Goal: Use online tool/utility: Utilize a website feature to perform a specific function

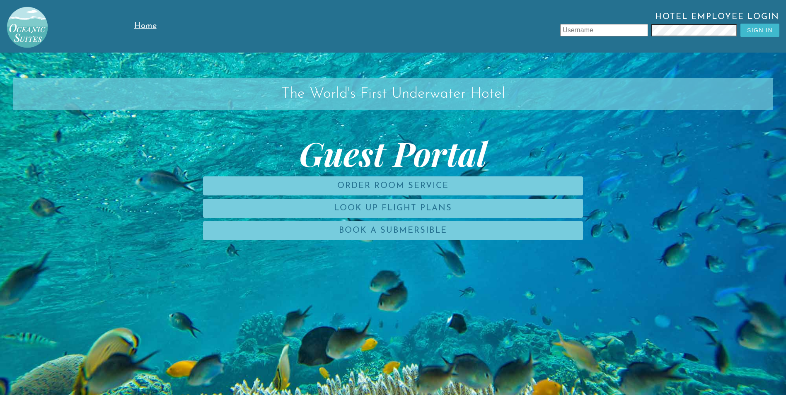
click at [608, 31] on input "text" at bounding box center [604, 30] width 88 height 12
type input "[PERSON_NAME]"
click at [762, 29] on button "Sign In" at bounding box center [760, 30] width 39 height 13
click at [593, 29] on input "text" at bounding box center [604, 30] width 88 height 12
type input "[PERSON_NAME]"
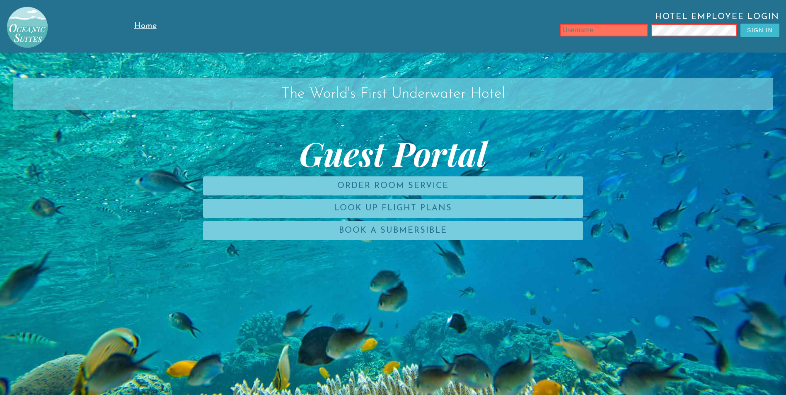
click at [568, 31] on input "text" at bounding box center [604, 30] width 88 height 12
click at [587, 32] on input "text" at bounding box center [604, 30] width 88 height 12
type input "l"
type input "[PERSON_NAME]"
type input "l"
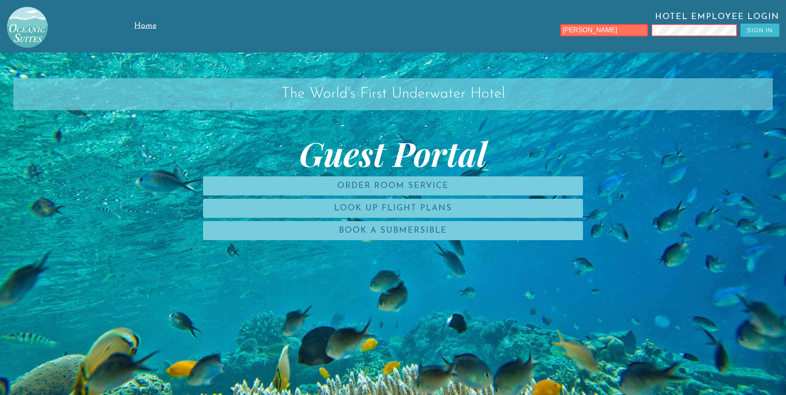
type input "[PERSON_NAME]"
click at [763, 30] on button "Sign In" at bounding box center [760, 30] width 39 height 13
click at [618, 28] on input "text" at bounding box center [604, 30] width 88 height 12
type input "[PERSON_NAME]"
click at [768, 32] on button "Sign In" at bounding box center [760, 30] width 39 height 13
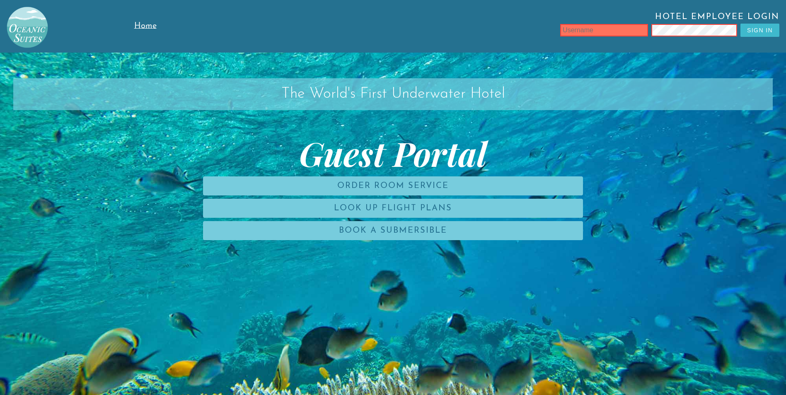
click at [584, 31] on input "text" at bounding box center [604, 30] width 88 height 12
type input "LeonzioTore"
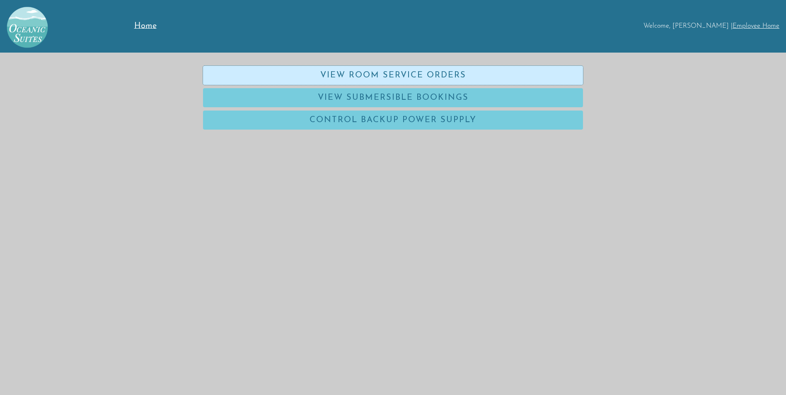
click at [339, 79] on link "View Room Service Orders" at bounding box center [393, 75] width 380 height 19
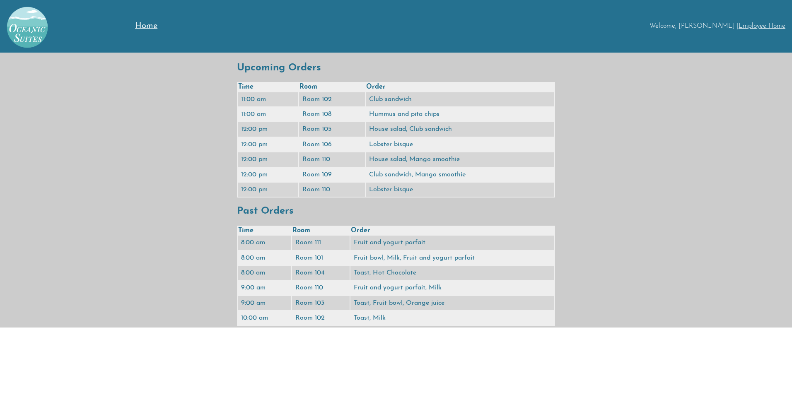
click at [267, 304] on td "9:00 am" at bounding box center [264, 303] width 53 height 14
drag, startPoint x: 267, startPoint y: 304, endPoint x: 263, endPoint y: 307, distance: 4.5
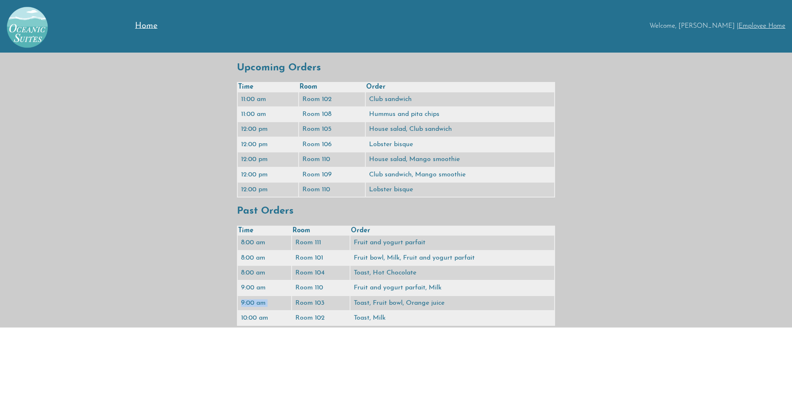
click at [263, 307] on td "9:00 am" at bounding box center [264, 303] width 53 height 14
drag, startPoint x: 145, startPoint y: 24, endPoint x: 145, endPoint y: 33, distance: 9.1
click at [145, 24] on span "Home" at bounding box center [146, 26] width 22 height 8
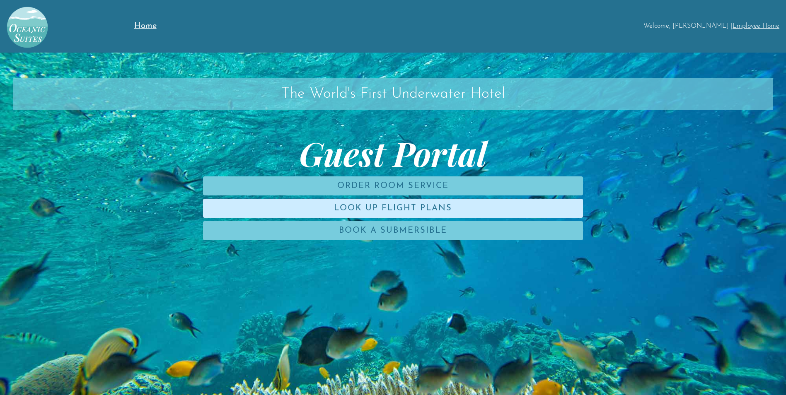
click at [341, 214] on link "Look Up Flight Plans" at bounding box center [393, 208] width 380 height 19
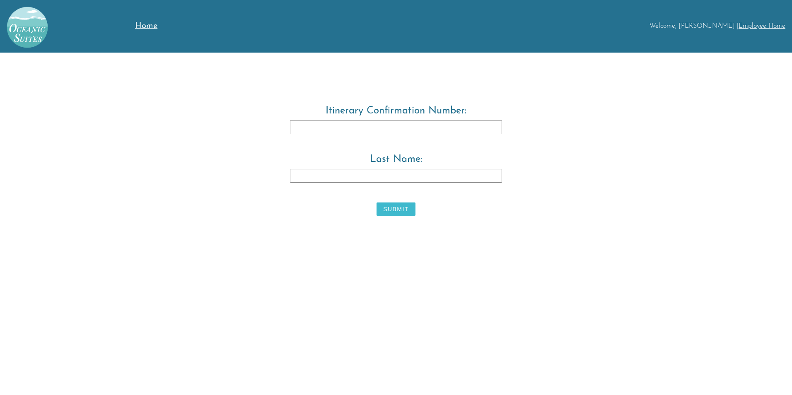
click at [304, 131] on input "Itinerary Confirmation Number:" at bounding box center [396, 127] width 212 height 14
type input "3829483"
type input "[PERSON_NAME]"
drag, startPoint x: 326, startPoint y: 173, endPoint x: 147, endPoint y: 179, distance: 179.2
click at [147, 179] on div "Itinerary Confirmation Number: 3829483 Last Name: [PERSON_NAME]" at bounding box center [396, 163] width 792 height 114
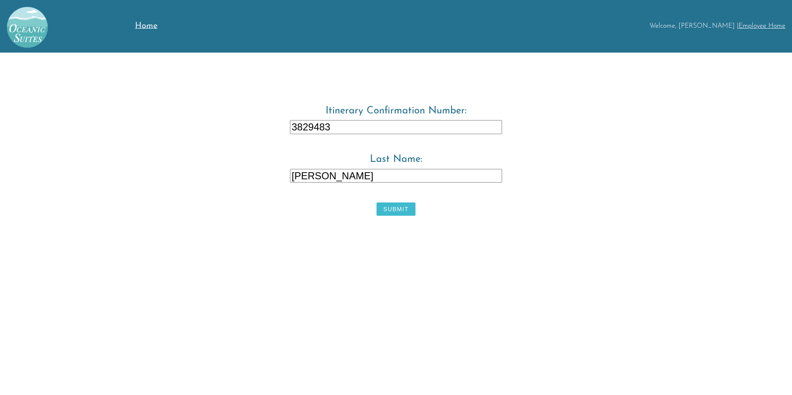
type input "[PERSON_NAME]"
click at [395, 211] on button "Submit" at bounding box center [396, 209] width 39 height 13
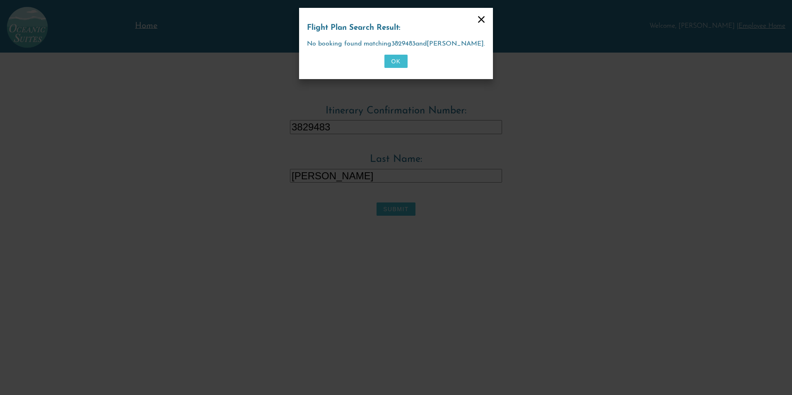
click at [395, 59] on button "OK" at bounding box center [396, 61] width 23 height 13
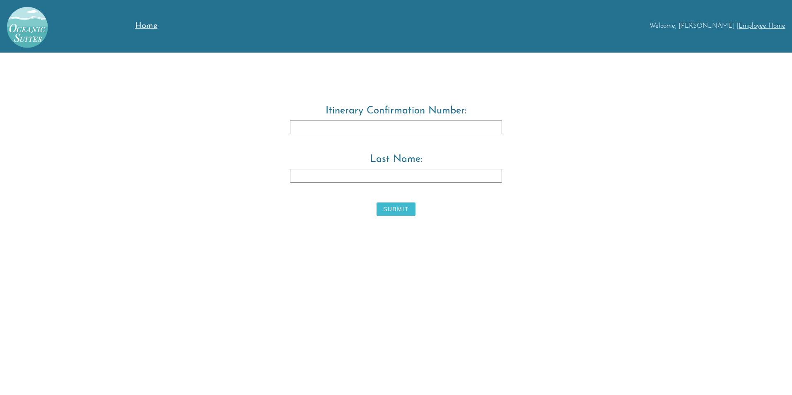
click at [387, 133] on input "Itinerary Confirmation Number:" at bounding box center [396, 127] width 212 height 14
type input "3829483"
type input "[PERSON_NAME]"
click at [404, 208] on button "Submit" at bounding box center [396, 209] width 39 height 13
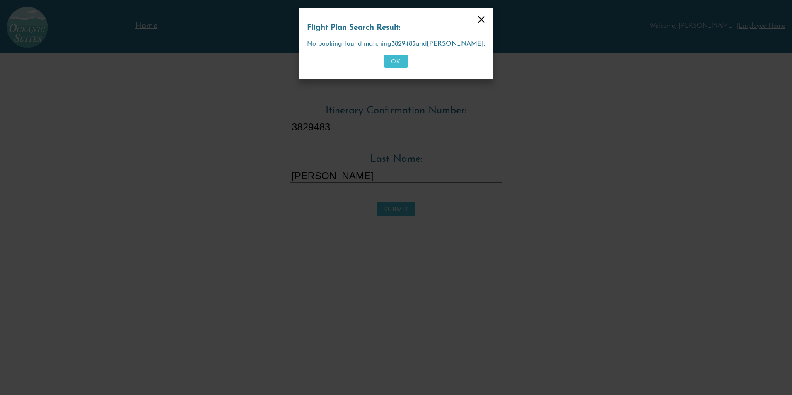
click at [404, 59] on button "OK" at bounding box center [396, 61] width 23 height 13
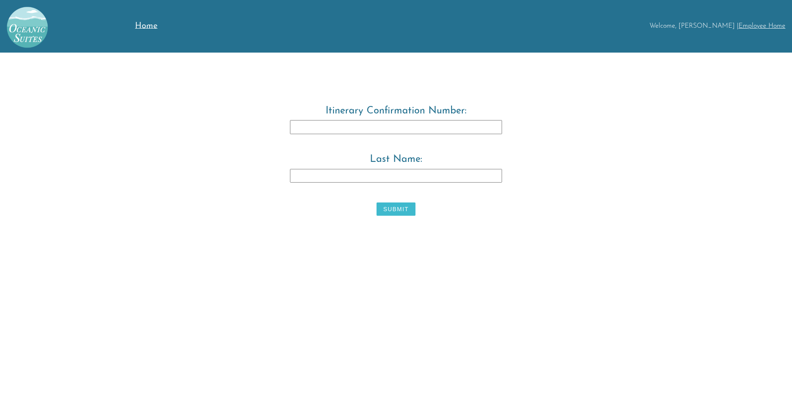
click at [331, 120] on input "Itinerary Confirmation Number:" at bounding box center [396, 127] width 212 height 14
type input "3829483"
type input "[PERSON_NAME]"
click at [391, 218] on div "Itinerary Confirmation Number: 3829483 Last Name: [PERSON_NAME]" at bounding box center [396, 163] width 424 height 114
click at [394, 210] on button "Submit" at bounding box center [396, 209] width 39 height 13
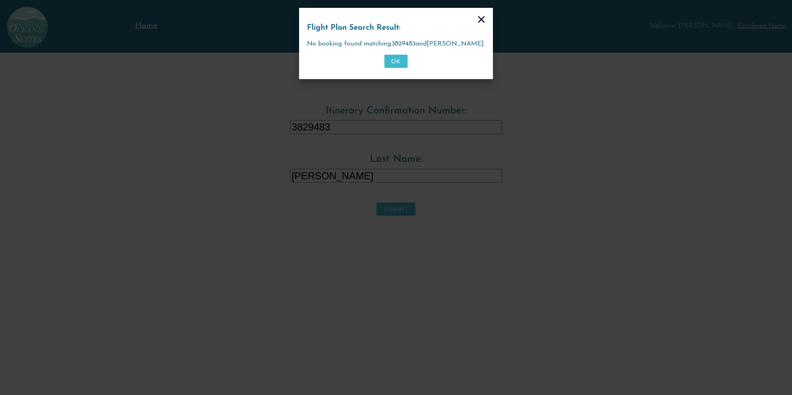
click at [400, 63] on button "OK" at bounding box center [396, 61] width 23 height 13
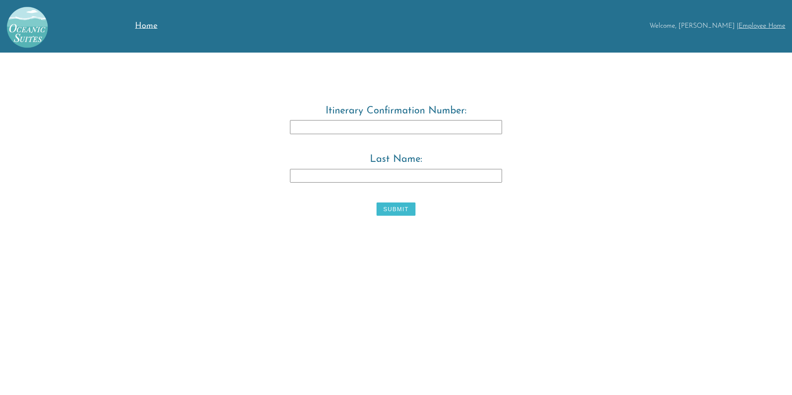
click at [351, 126] on input "Itinerary Confirmation Number:" at bounding box center [396, 127] width 212 height 14
type input "3829483"
type input "Warwick"
click at [390, 210] on button "Submit" at bounding box center [396, 209] width 39 height 13
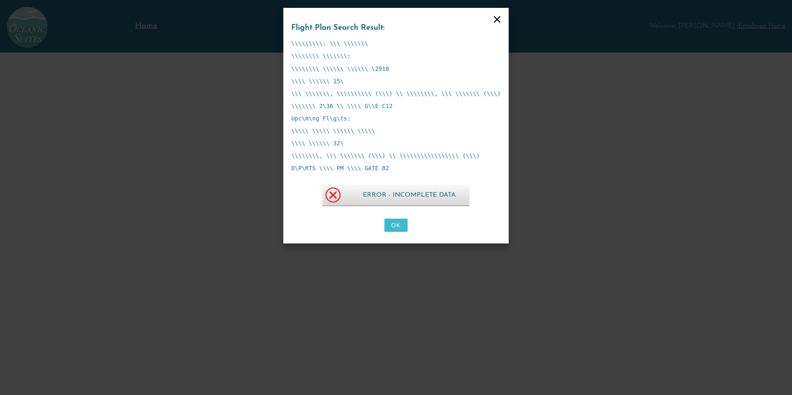
click at [398, 226] on button "OK" at bounding box center [396, 225] width 23 height 13
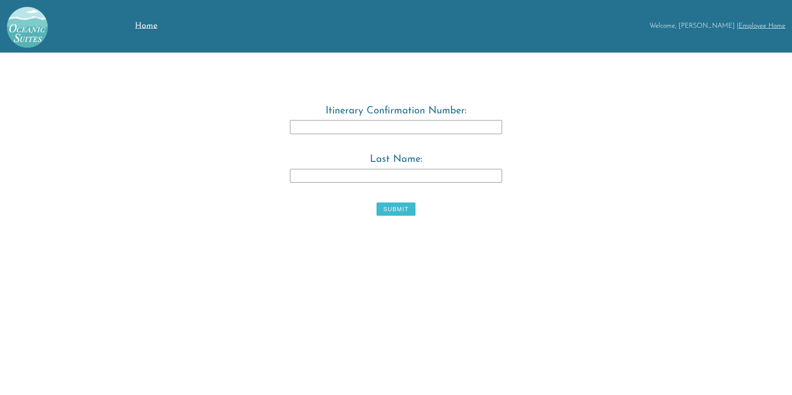
click at [141, 27] on span "Home" at bounding box center [146, 26] width 22 height 8
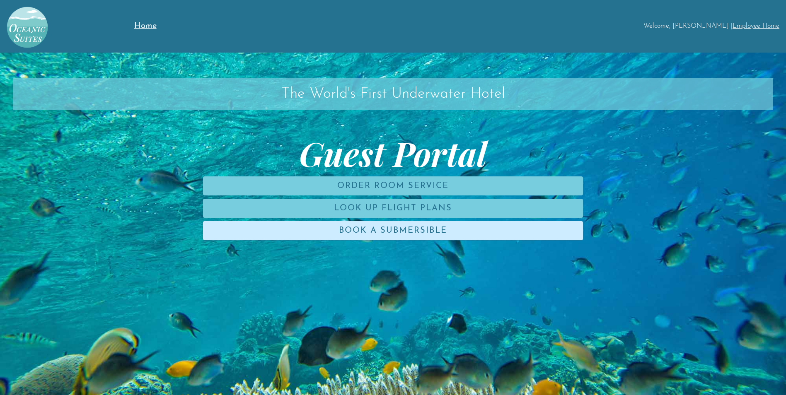
click at [356, 231] on link "Book a Submersible" at bounding box center [393, 230] width 380 height 19
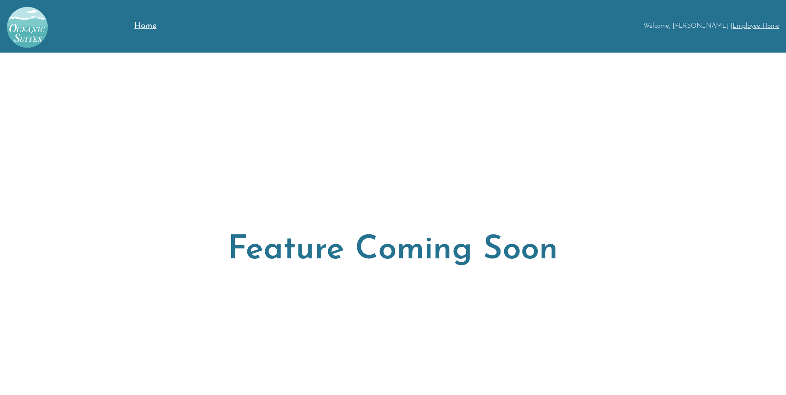
click at [140, 28] on span "Home" at bounding box center [145, 26] width 22 height 8
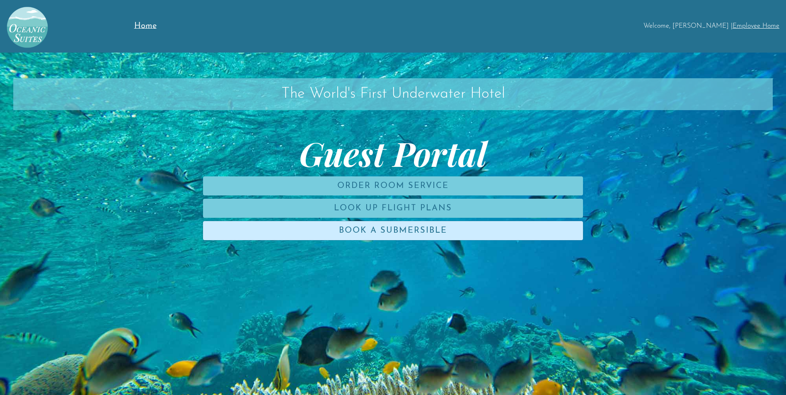
click at [361, 227] on link "Book a Submersible" at bounding box center [393, 230] width 380 height 19
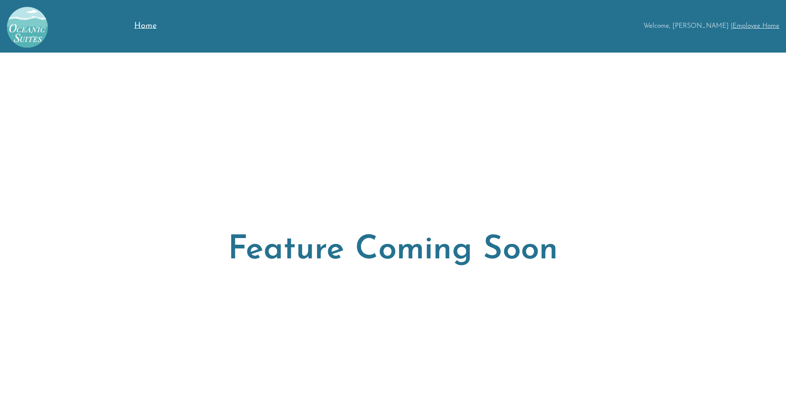
click at [743, 28] on link "Employee Home" at bounding box center [756, 26] width 47 height 7
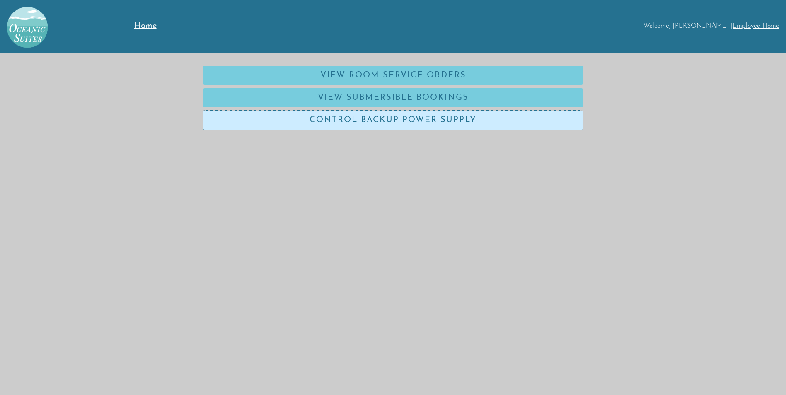
click at [381, 124] on link "Control Backup Power Supply" at bounding box center [393, 120] width 380 height 19
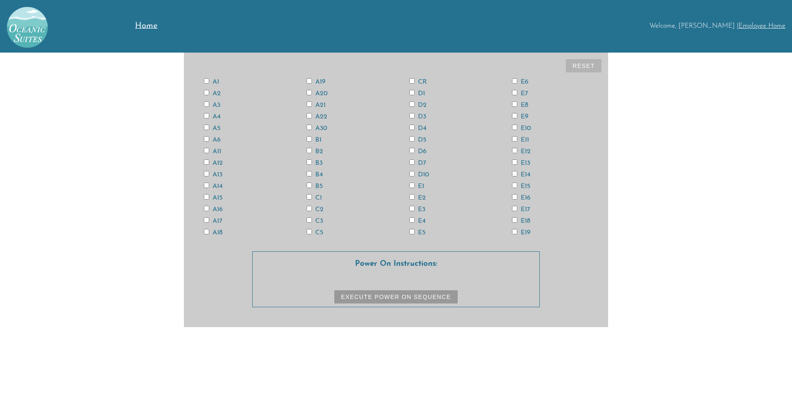
click at [309, 153] on input "B2" at bounding box center [309, 150] width 5 height 5
checkbox input "true"
click at [213, 163] on label "A12" at bounding box center [213, 163] width 19 height 7
click at [209, 163] on input "A12" at bounding box center [206, 162] width 5 height 5
checkbox input "true"
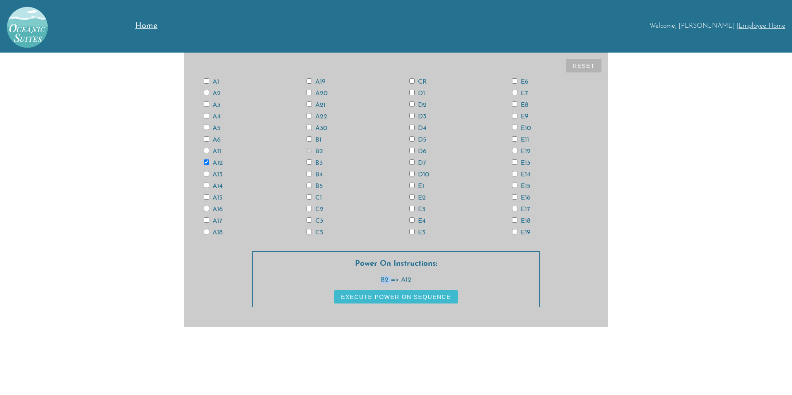
drag, startPoint x: 392, startPoint y: 281, endPoint x: 356, endPoint y: 279, distance: 35.7
click at [356, 279] on p "B2 => A12" at bounding box center [396, 279] width 287 height 7
drag, startPoint x: 356, startPoint y: 279, endPoint x: 334, endPoint y: 157, distance: 124.7
click at [334, 157] on div "A1 A2 A3 A4 A5 A6 A11 A12 A13 A14 A15 A16 A17 A18 A19 A20 A21 A22 A30 B1 B2 B3 …" at bounding box center [396, 157] width 411 height 162
click at [412, 80] on input "CR" at bounding box center [411, 80] width 5 height 5
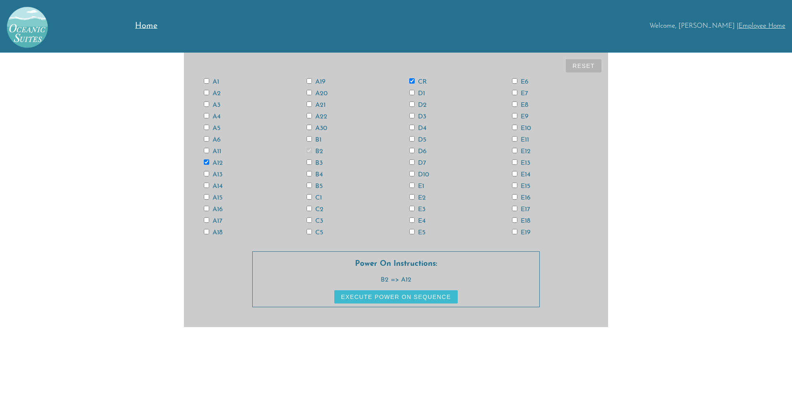
checkbox input "true"
click at [514, 162] on input "E13" at bounding box center [514, 162] width 5 height 5
checkbox input "true"
click at [516, 150] on input "E12" at bounding box center [514, 150] width 5 height 5
checkbox input "true"
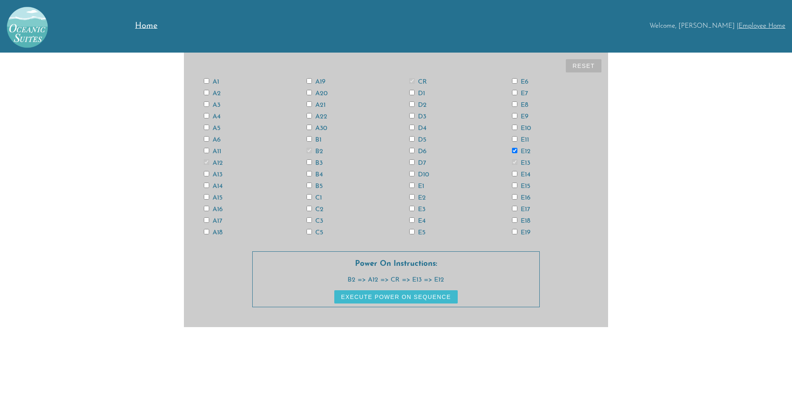
click at [514, 184] on input "E15" at bounding box center [514, 185] width 5 height 5
checkbox input "true"
click at [515, 174] on input "E14" at bounding box center [514, 173] width 5 height 5
checkbox input "true"
click at [210, 139] on label "A6" at bounding box center [212, 140] width 17 height 7
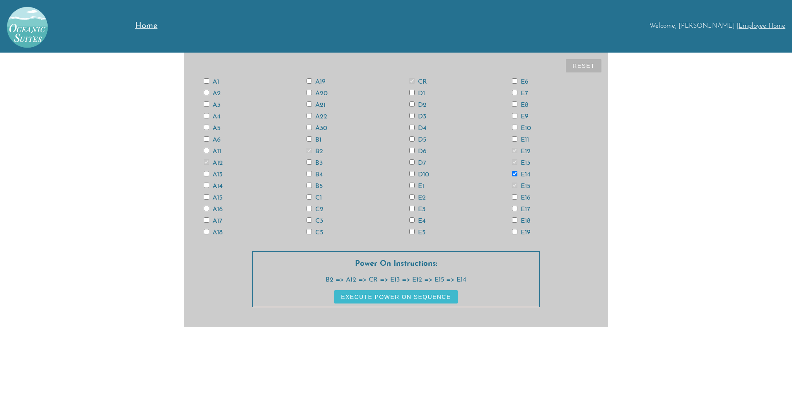
click at [209, 139] on input "A6" at bounding box center [206, 138] width 5 height 5
checkbox input "true"
click at [518, 220] on label "E18" at bounding box center [521, 221] width 18 height 7
click at [518, 220] on input "E18" at bounding box center [514, 220] width 5 height 5
checkbox input "true"
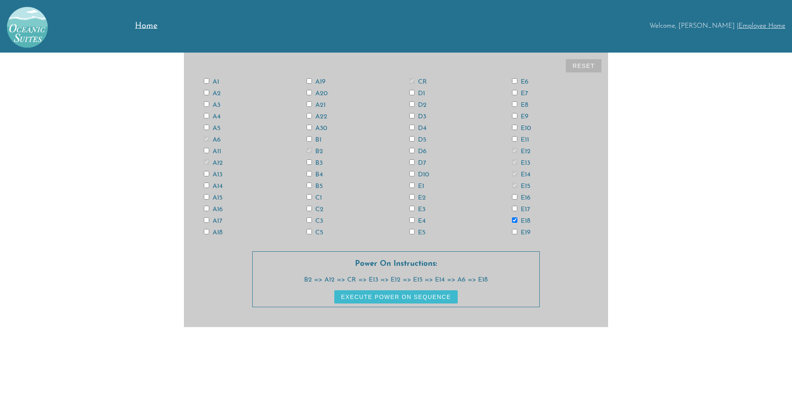
click at [413, 151] on input "D6" at bounding box center [411, 150] width 5 height 5
checkbox input "true"
click at [206, 105] on input "A3" at bounding box center [206, 104] width 5 height 5
checkbox input "true"
click at [411, 218] on input "E4" at bounding box center [411, 220] width 5 height 5
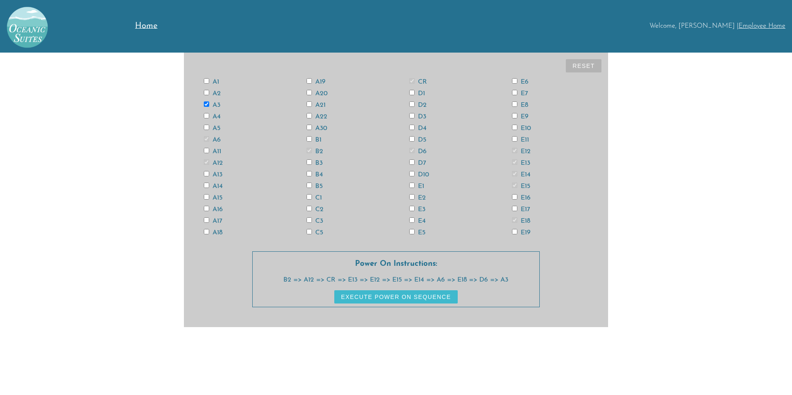
checkbox input "true"
click at [208, 230] on input "A18" at bounding box center [206, 231] width 5 height 5
checkbox input "true"
click at [206, 153] on input "A11" at bounding box center [206, 150] width 5 height 5
checkbox input "true"
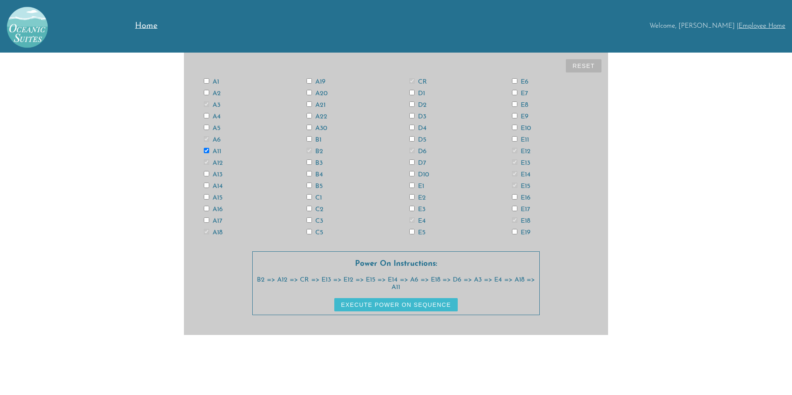
click at [206, 175] on input "A13" at bounding box center [206, 173] width 5 height 5
checkbox input "true"
click at [375, 307] on button "Execute Power On Sequence" at bounding box center [395, 304] width 123 height 13
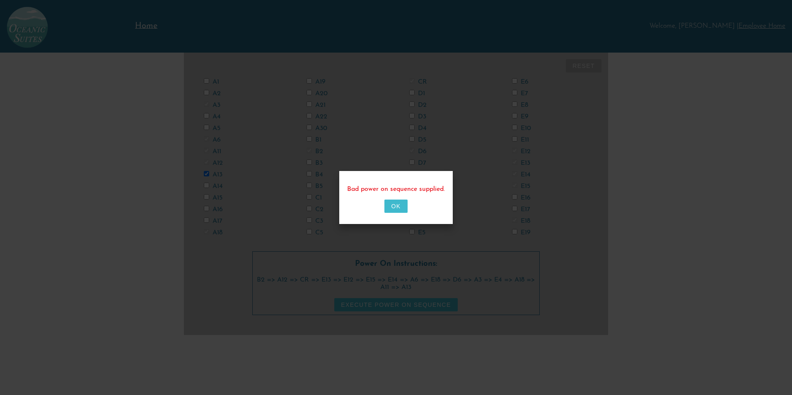
click at [397, 210] on button "OK" at bounding box center [396, 206] width 23 height 13
checkbox input "false"
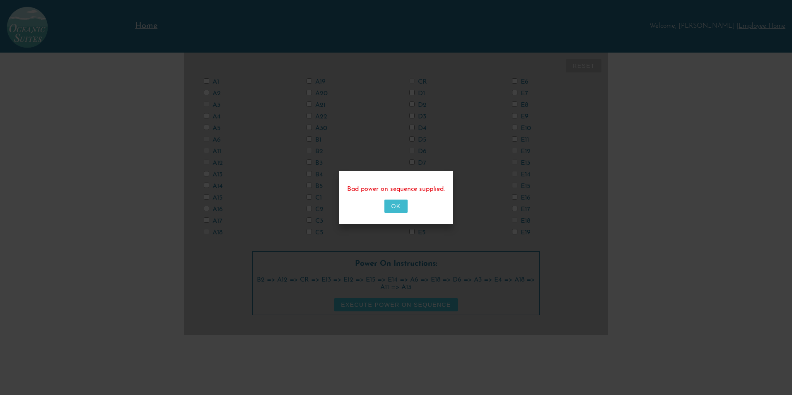
checkbox input "false"
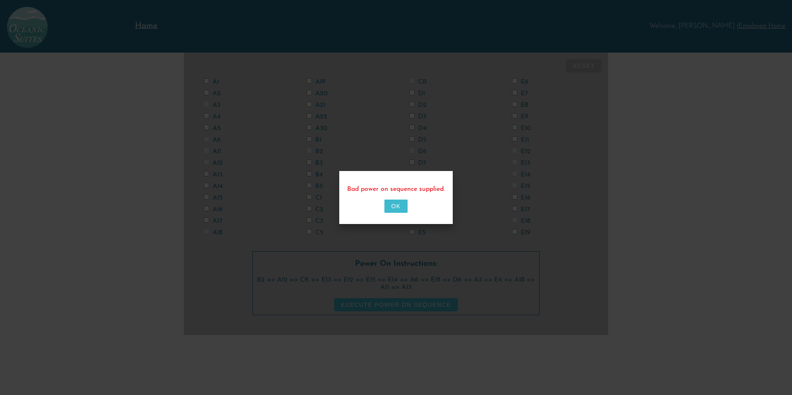
checkbox input "false"
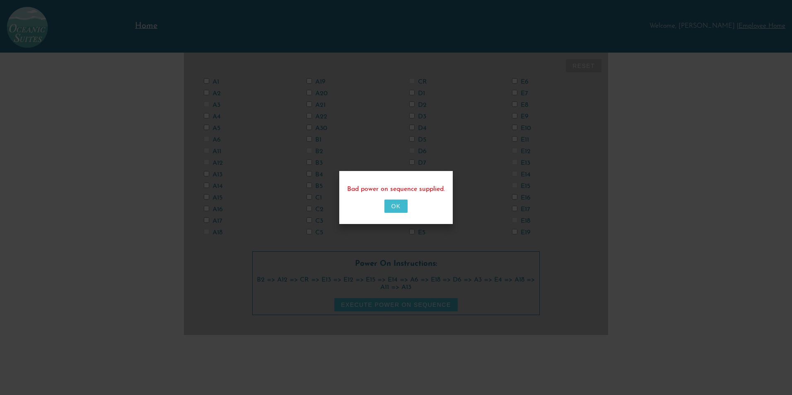
checkbox input "false"
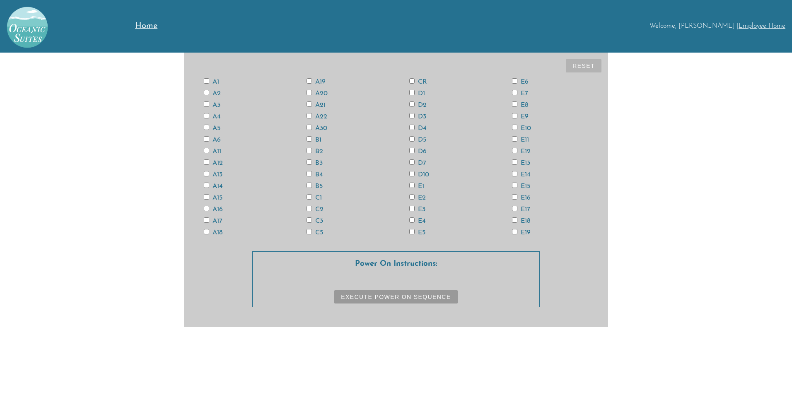
click at [410, 80] on input "CR" at bounding box center [411, 80] width 5 height 5
checkbox input "true"
click at [413, 82] on input "CR" at bounding box center [411, 80] width 5 height 5
checkbox input "true"
click at [516, 186] on input "E15" at bounding box center [514, 185] width 5 height 5
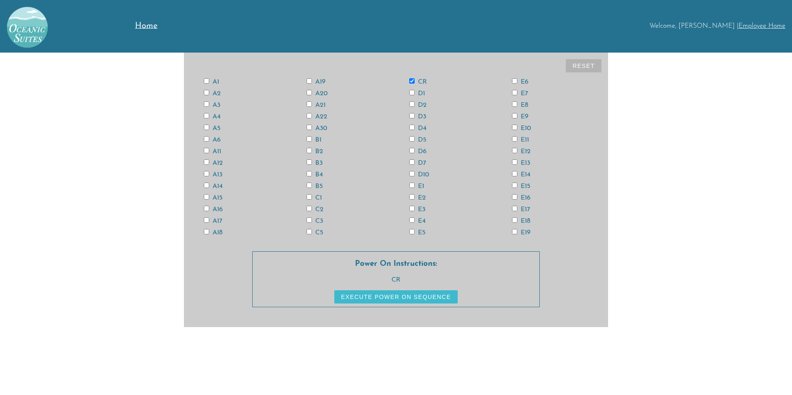
checkbox input "true"
click at [514, 161] on input "E13" at bounding box center [514, 162] width 5 height 5
checkbox input "true"
click at [414, 234] on input "E5" at bounding box center [411, 231] width 5 height 5
checkbox input "true"
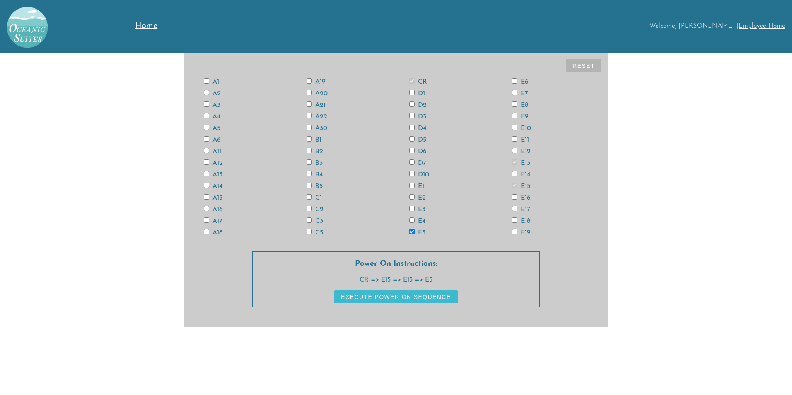
click at [207, 174] on input "A13" at bounding box center [206, 173] width 5 height 5
checkbox input "true"
click at [207, 150] on input "A11" at bounding box center [206, 150] width 5 height 5
checkbox input "true"
click at [205, 103] on input "A3" at bounding box center [206, 104] width 5 height 5
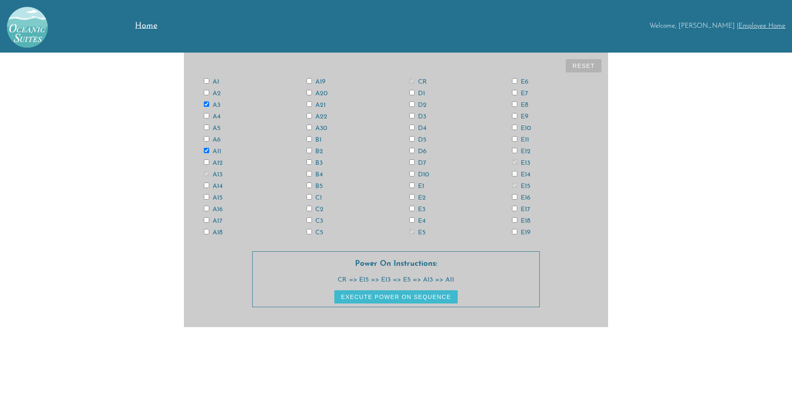
checkbox input "true"
click at [205, 140] on input "A6" at bounding box center [206, 138] width 5 height 5
checkbox input "true"
click at [208, 233] on input "A18" at bounding box center [206, 231] width 5 height 5
checkbox input "true"
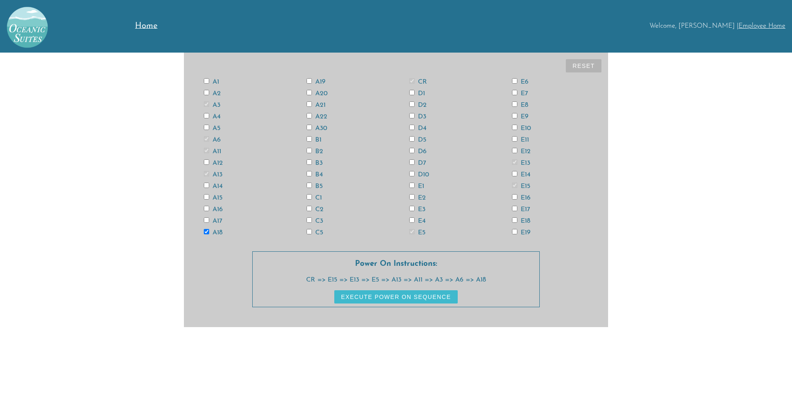
click at [414, 151] on input "D6" at bounding box center [411, 150] width 5 height 5
checkbox input "true"
click at [412, 222] on input "E4" at bounding box center [411, 220] width 5 height 5
checkbox input "true"
click at [515, 153] on input "E12" at bounding box center [514, 150] width 5 height 5
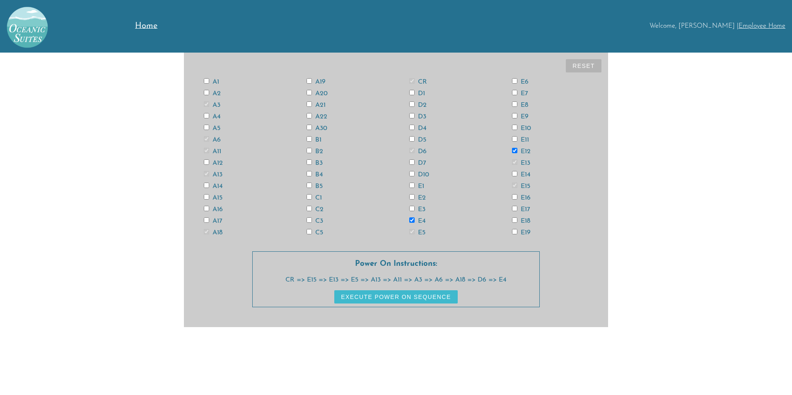
checkbox input "true"
click at [513, 176] on input "E14" at bounding box center [514, 173] width 5 height 5
checkbox input "true"
click at [514, 220] on input "E18" at bounding box center [514, 220] width 5 height 5
checkbox input "true"
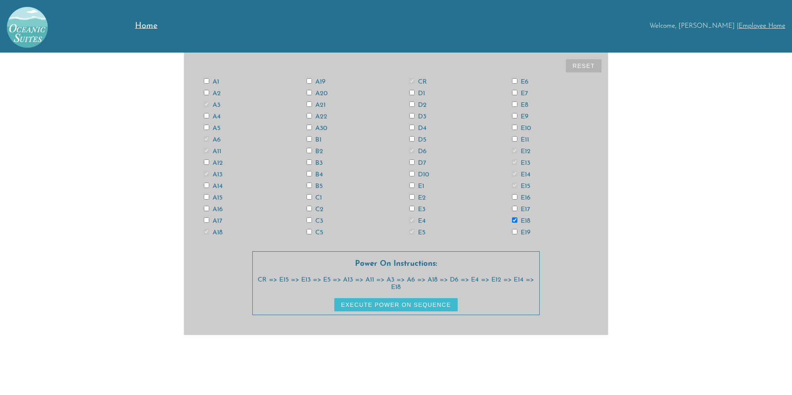
click at [208, 162] on input "A12" at bounding box center [206, 162] width 5 height 5
checkbox input "true"
click at [574, 61] on button "Reset" at bounding box center [584, 65] width 36 height 13
checkbox input "false"
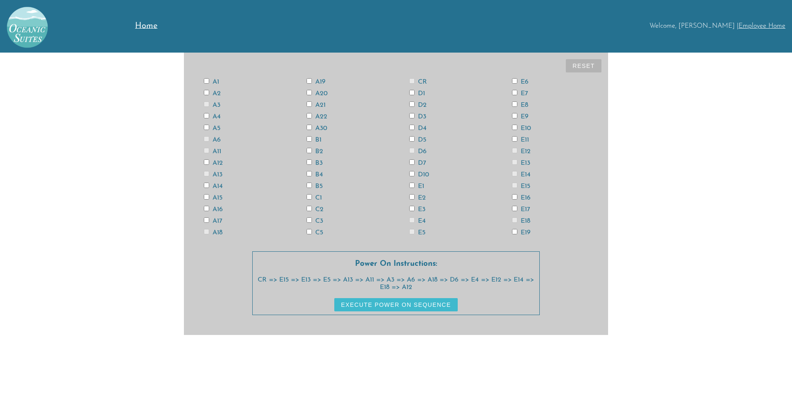
checkbox input "false"
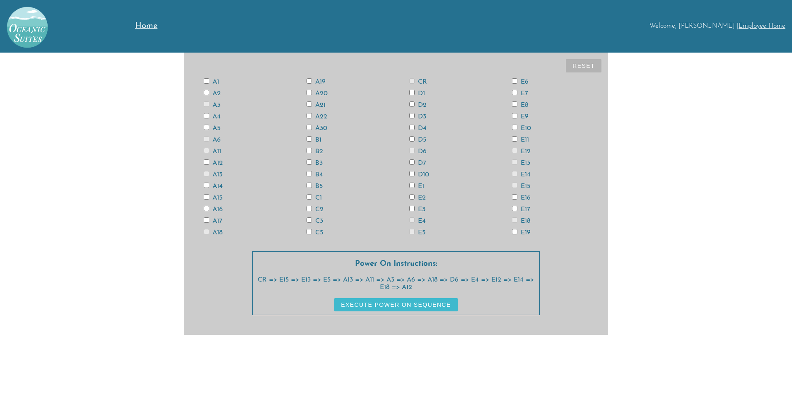
checkbox input "false"
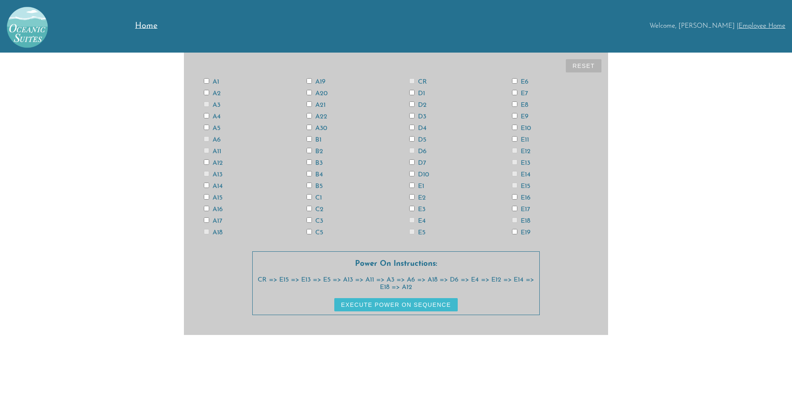
checkbox input "false"
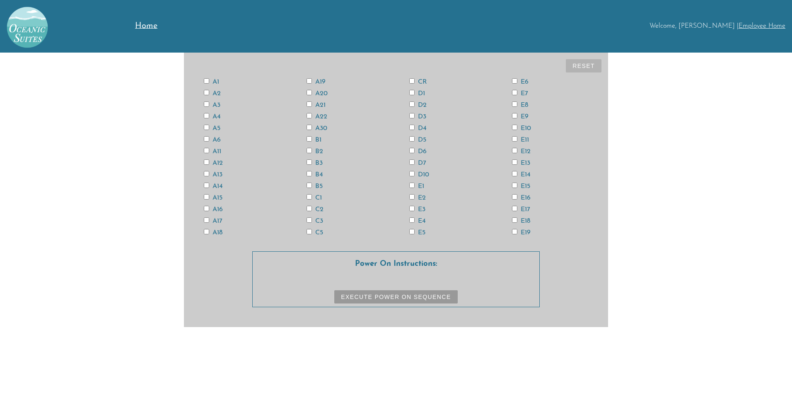
click at [412, 80] on input "CR" at bounding box center [411, 80] width 5 height 5
checkbox input "true"
click at [518, 186] on label "E15" at bounding box center [521, 186] width 18 height 7
click at [518, 186] on input "E15" at bounding box center [514, 185] width 5 height 5
checkbox input "true"
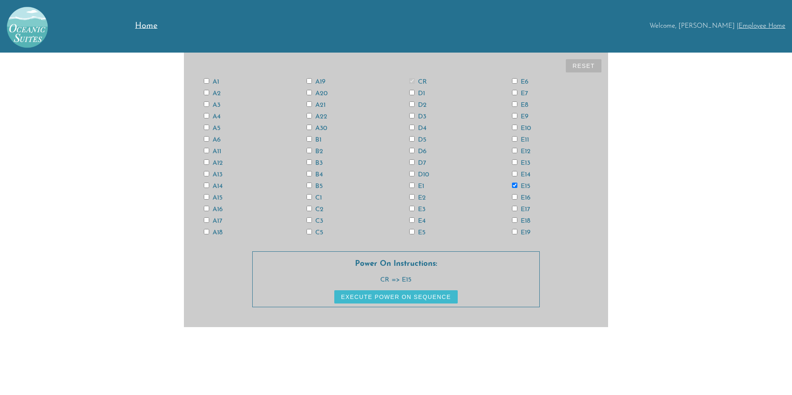
click at [518, 162] on label "E13" at bounding box center [521, 163] width 18 height 7
click at [518, 162] on input "E13" at bounding box center [514, 162] width 5 height 5
checkbox input "true"
click at [208, 175] on input "A13" at bounding box center [206, 173] width 5 height 5
checkbox input "true"
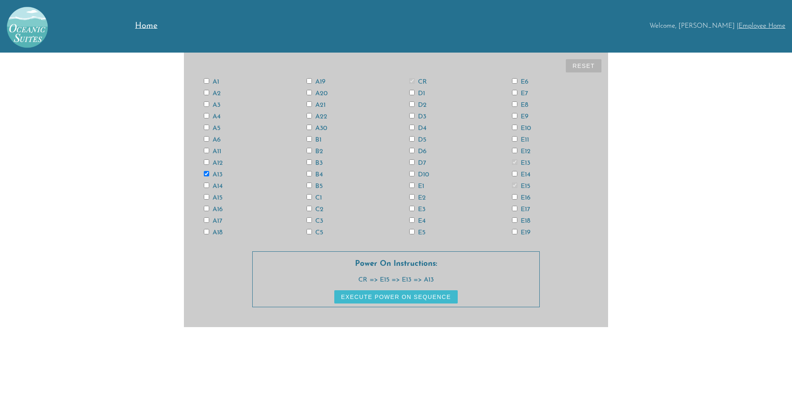
click at [209, 150] on input "A11" at bounding box center [206, 150] width 5 height 5
checkbox input "true"
click at [207, 104] on input "A3" at bounding box center [206, 104] width 5 height 5
checkbox input "true"
click at [208, 140] on input "A6" at bounding box center [206, 138] width 5 height 5
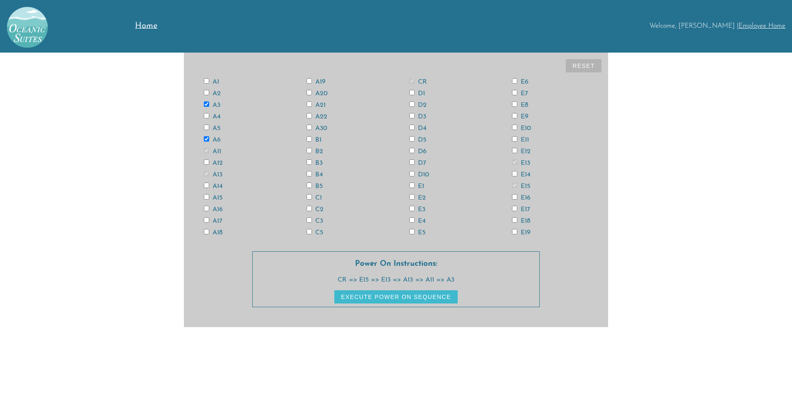
checkbox input "true"
click at [207, 230] on input "A18" at bounding box center [206, 231] width 5 height 5
checkbox input "true"
click at [410, 149] on input "D6" at bounding box center [411, 150] width 5 height 5
checkbox input "true"
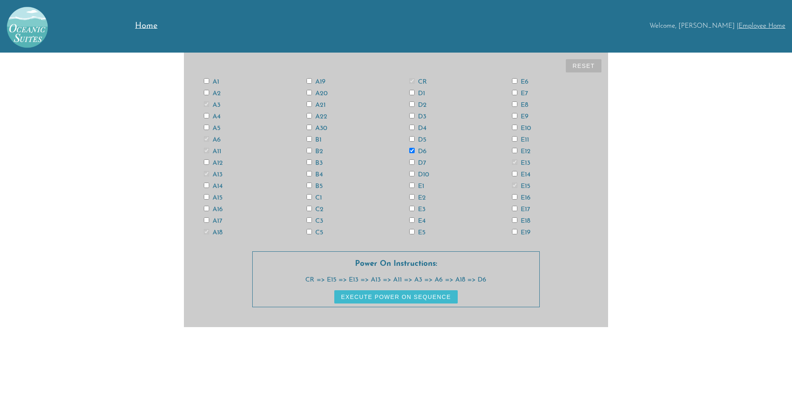
click at [410, 218] on input "E4" at bounding box center [411, 220] width 5 height 5
checkbox input "true"
click at [514, 151] on input "E12" at bounding box center [514, 150] width 5 height 5
checkbox input "true"
click at [518, 174] on label "E14" at bounding box center [521, 175] width 19 height 7
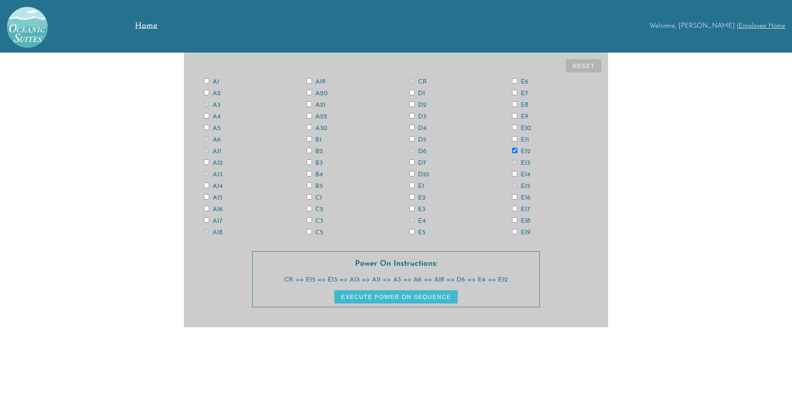
click at [518, 174] on input "E14" at bounding box center [514, 173] width 5 height 5
checkbox input "true"
click at [517, 220] on input "E18" at bounding box center [514, 220] width 5 height 5
checkbox input "true"
click at [208, 162] on input "A12" at bounding box center [206, 162] width 5 height 5
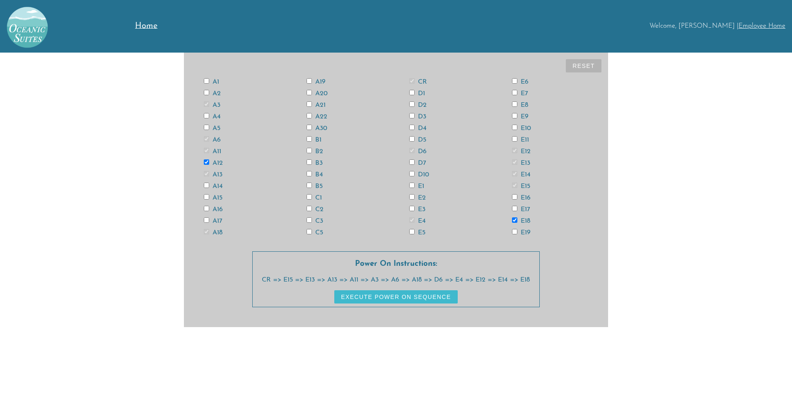
checkbox input "true"
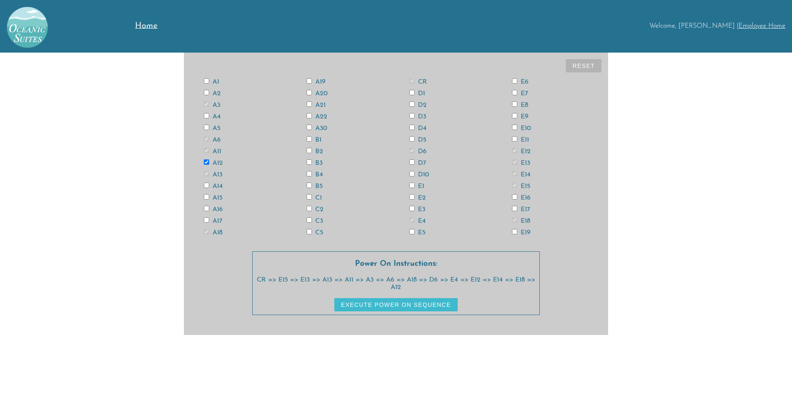
click at [406, 304] on button "Execute Power On Sequence" at bounding box center [395, 304] width 123 height 13
